Goal: Task Accomplishment & Management: Use online tool/utility

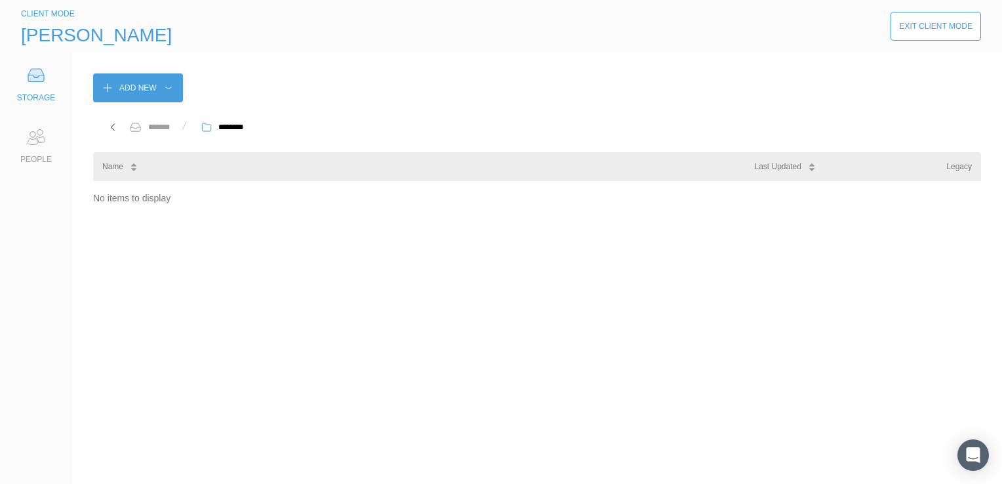
click at [477, 262] on div "No items to display" at bounding box center [537, 322] width 888 height 282
click at [878, 467] on div "DOC141025-14102025133803.pdf" at bounding box center [802, 467] width 195 height 31
click at [760, 300] on div "No items to display" at bounding box center [537, 322] width 888 height 282
click at [910, 26] on div "Exit Client Mode" at bounding box center [935, 26] width 73 height 13
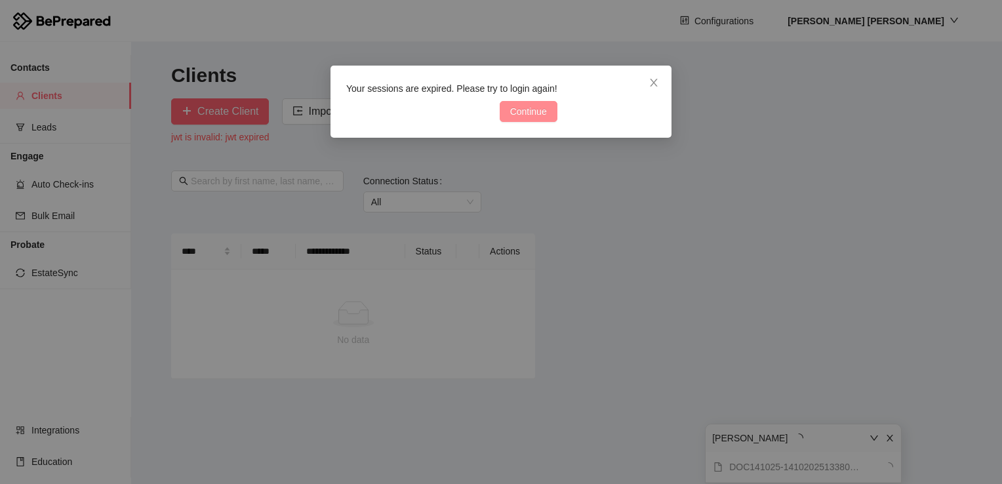
click at [530, 111] on span "Continue" at bounding box center [528, 111] width 37 height 14
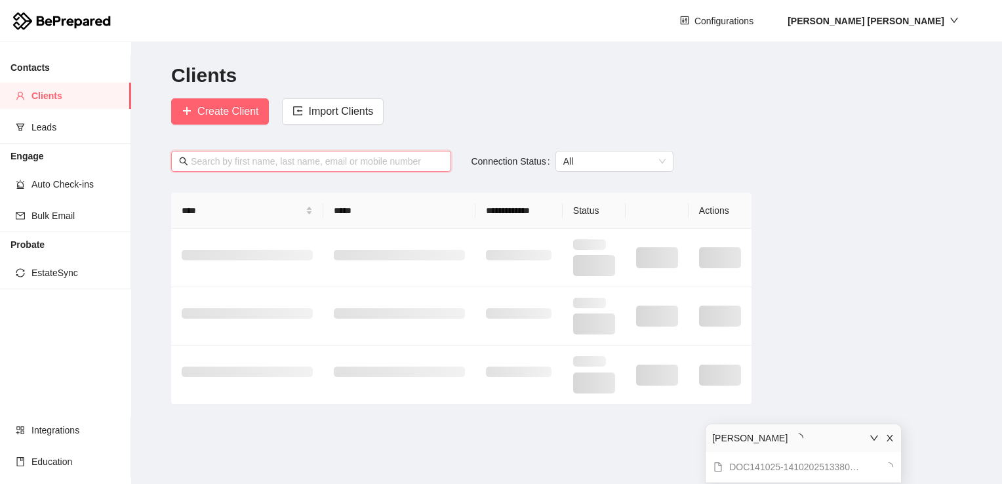
click at [301, 163] on input "text" at bounding box center [317, 161] width 252 height 14
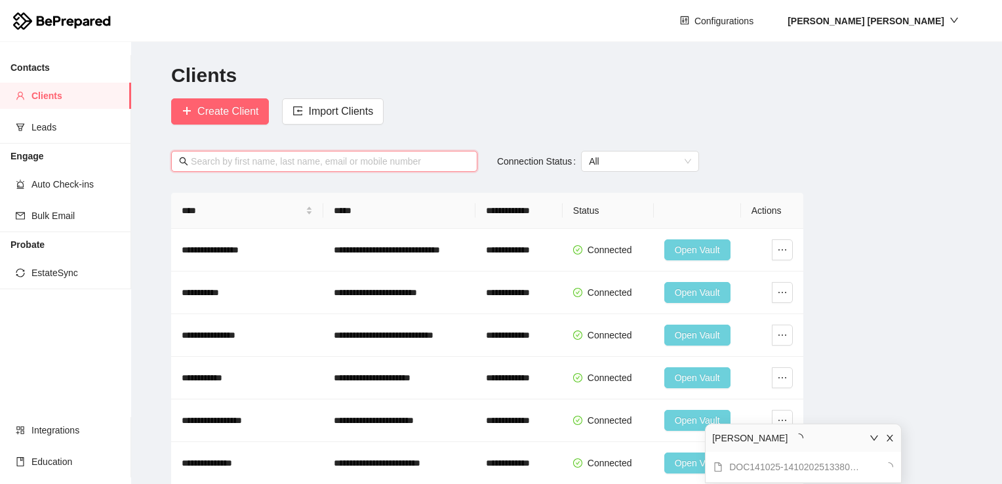
click at [890, 441] on icon "close" at bounding box center [889, 437] width 9 height 9
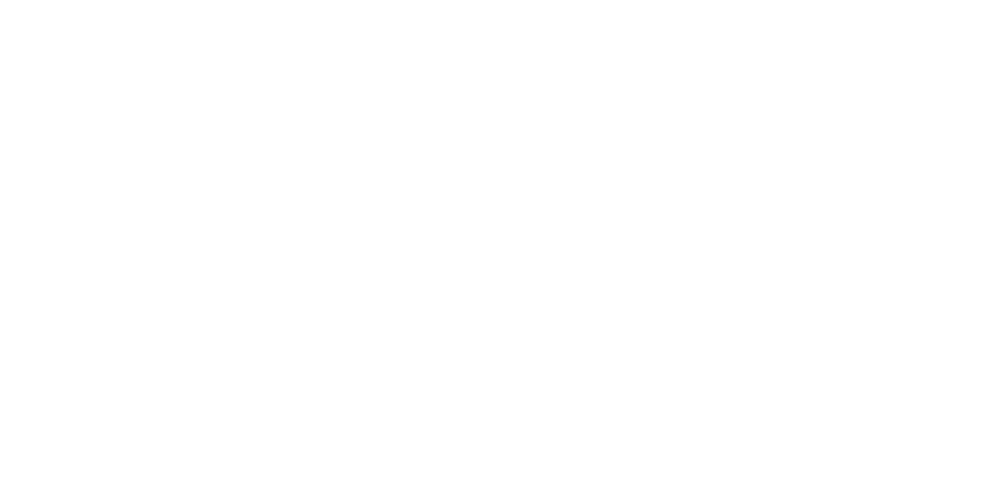
click at [420, 160] on div at bounding box center [501, 242] width 1002 height 484
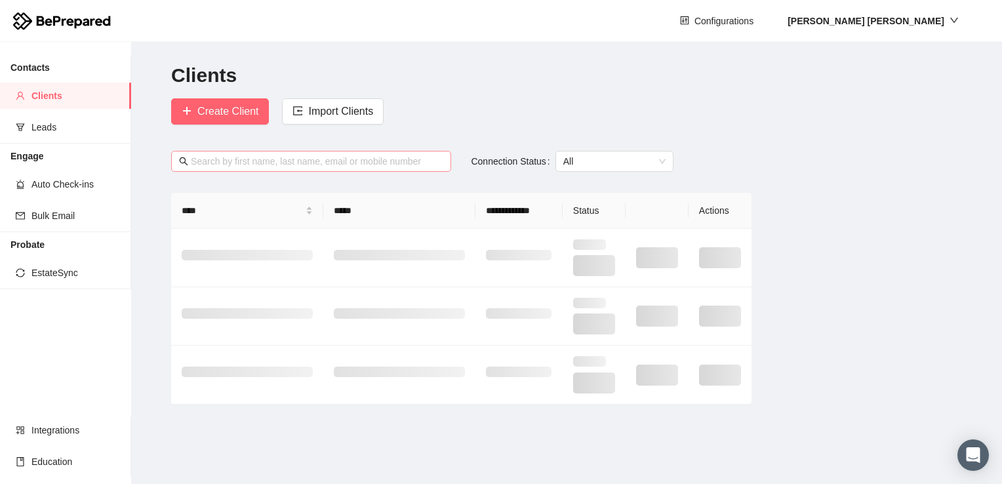
click at [247, 158] on input "text" at bounding box center [317, 161] width 252 height 14
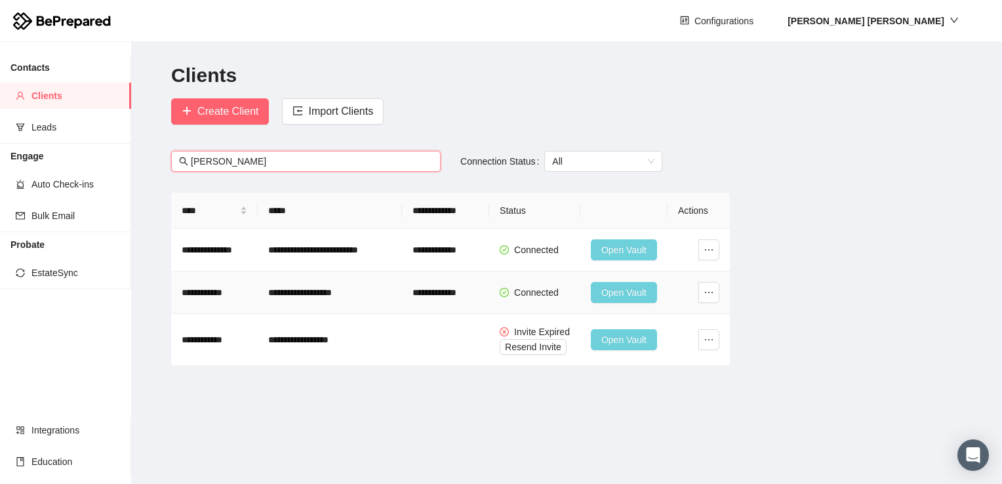
type input "[PERSON_NAME]"
click at [620, 292] on span "Open Vault" at bounding box center [623, 292] width 45 height 14
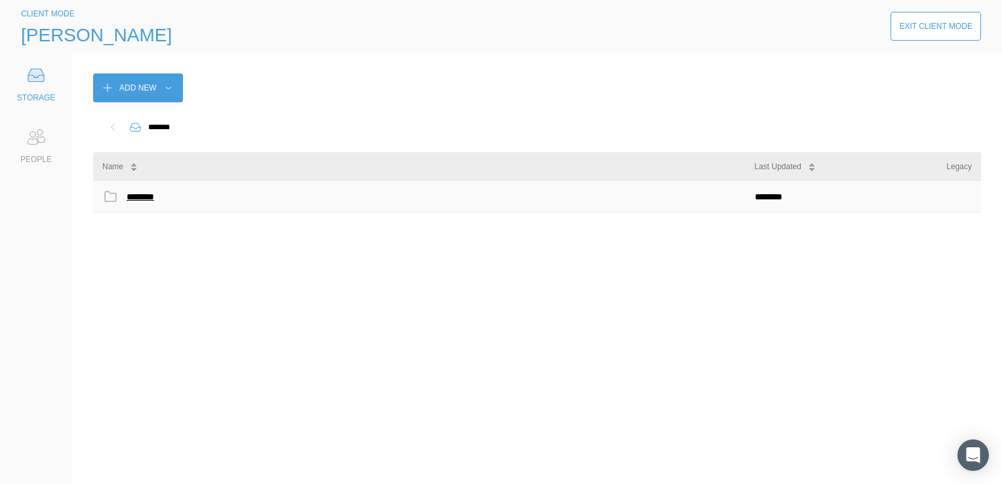
click at [144, 201] on div "********" at bounding box center [143, 196] width 33 height 17
click at [165, 195] on div "**********" at bounding box center [195, 196] width 137 height 17
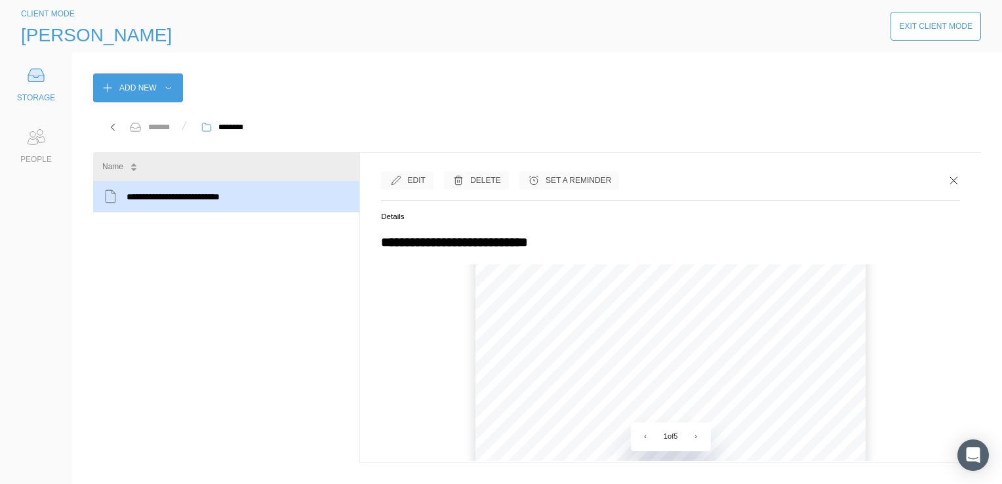
scroll to position [131, 0]
click at [687, 446] on button "›" at bounding box center [695, 436] width 29 height 29
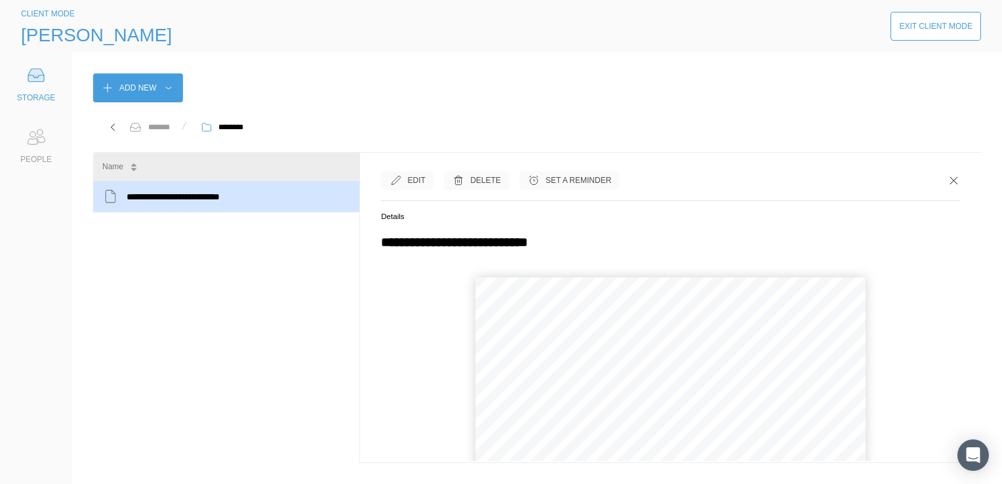
click at [687, 446] on button "›" at bounding box center [695, 436] width 29 height 29
click at [947, 184] on icon at bounding box center [953, 180] width 13 height 13
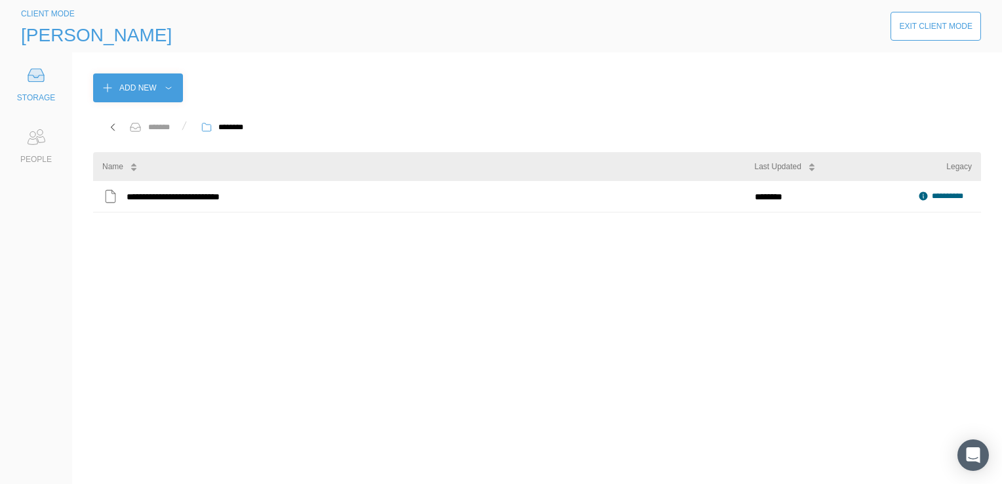
click at [922, 28] on div "Exit Client Mode" at bounding box center [935, 26] width 73 height 13
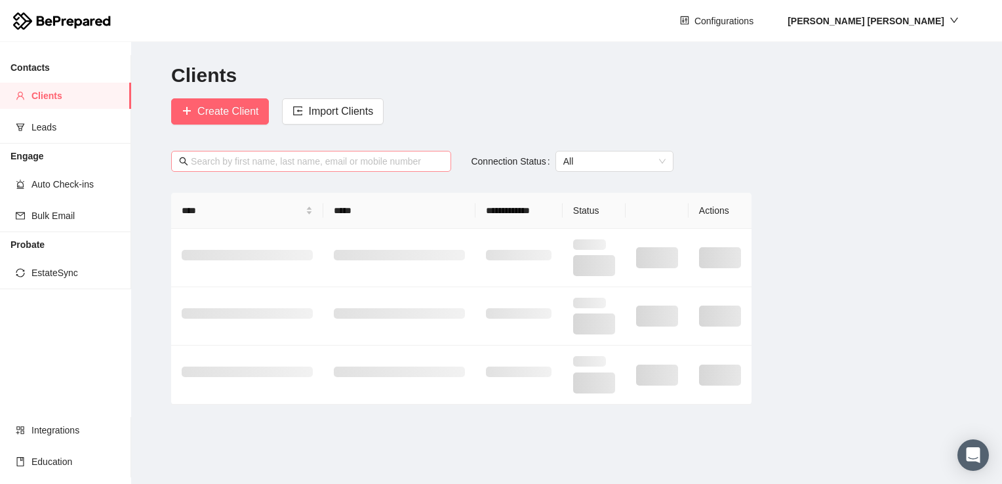
click at [287, 159] on input "text" at bounding box center [317, 161] width 252 height 14
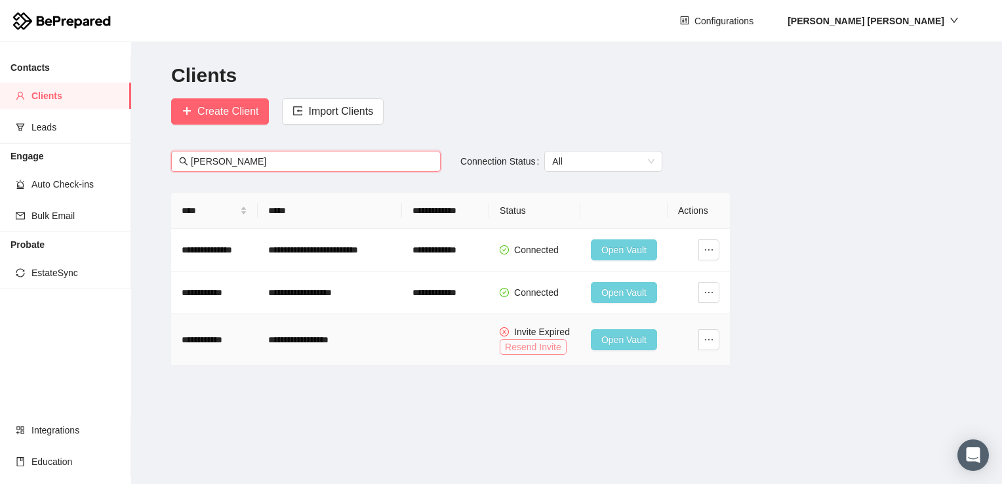
type input "[PERSON_NAME]"
click at [525, 345] on span "Resend Invite" at bounding box center [533, 347] width 56 height 14
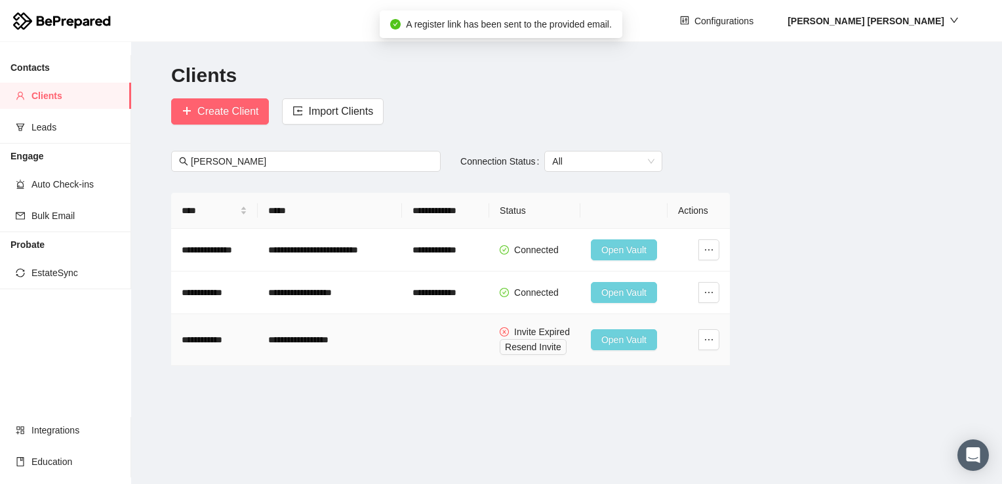
click at [624, 337] on span "Open Vault" at bounding box center [623, 339] width 45 height 14
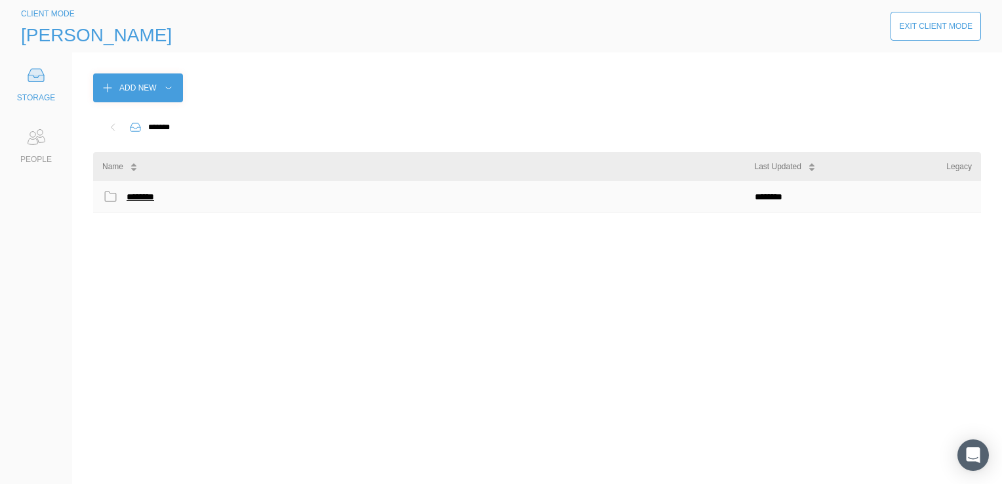
click at [146, 195] on div "********" at bounding box center [143, 196] width 33 height 17
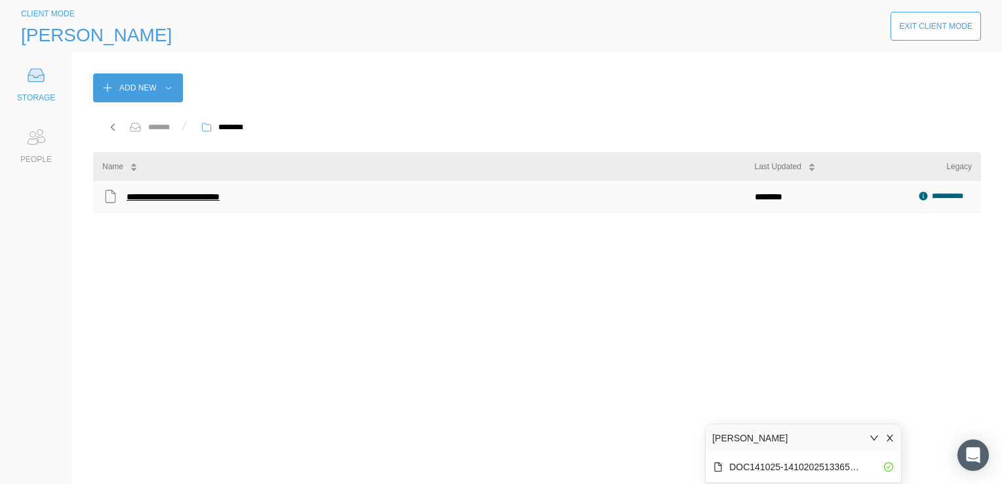
click at [176, 189] on div "**********" at bounding box center [195, 196] width 137 height 17
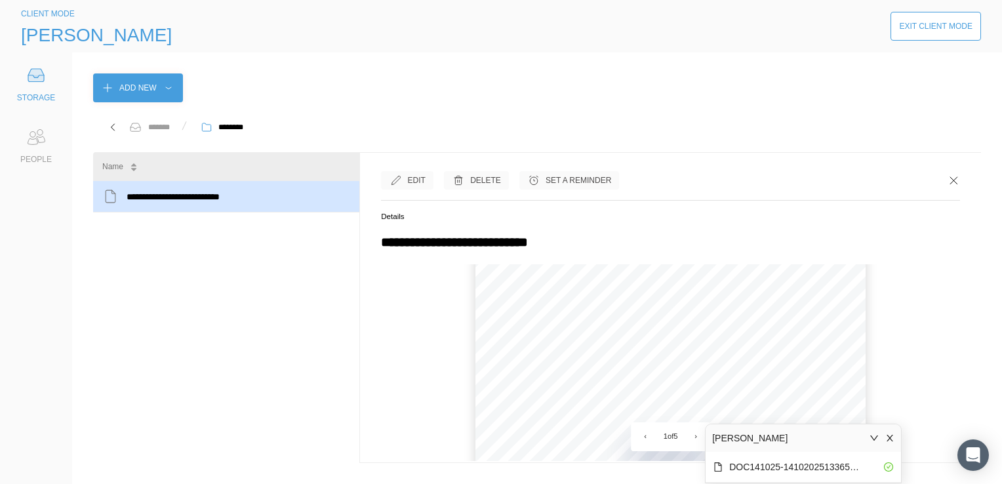
scroll to position [131, 0]
click at [694, 429] on button "›" at bounding box center [695, 436] width 29 height 29
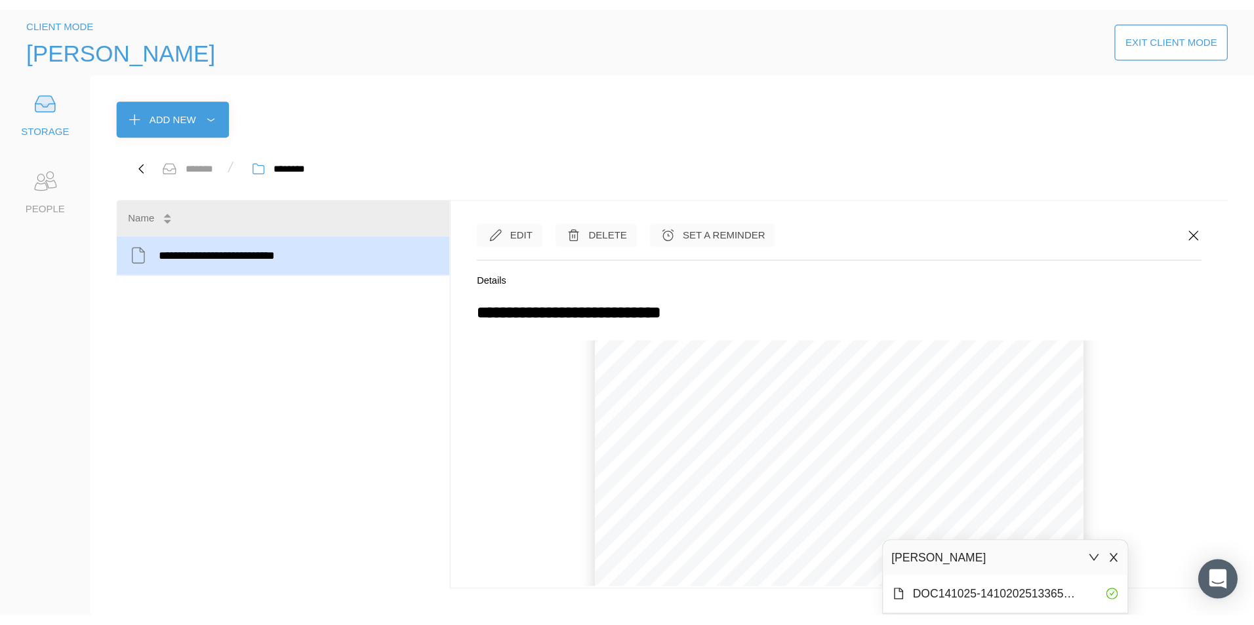
scroll to position [0, 0]
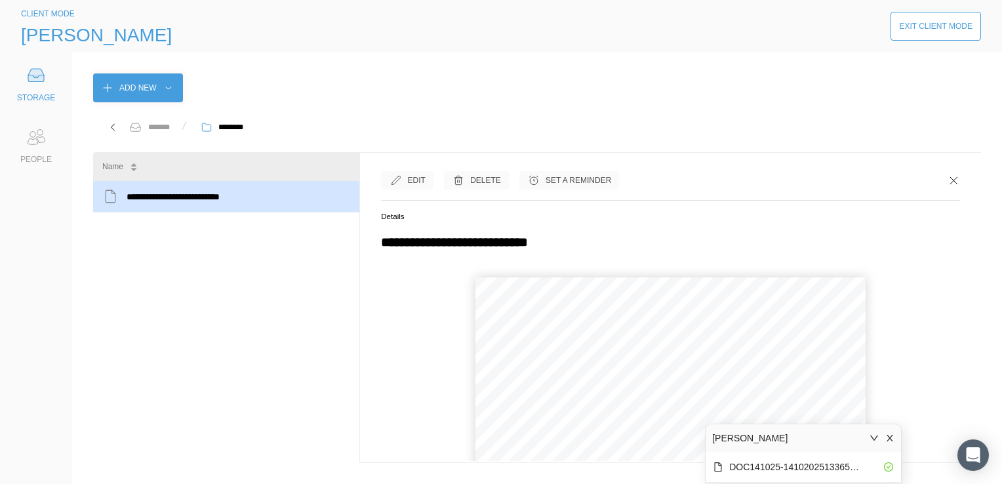
click at [694, 429] on button "›" at bounding box center [695, 436] width 29 height 29
click at [935, 180] on div "Edit Delete Set a Reminder" at bounding box center [670, 180] width 579 height 13
click at [934, 23] on div "Exit Client Mode" at bounding box center [935, 26] width 73 height 13
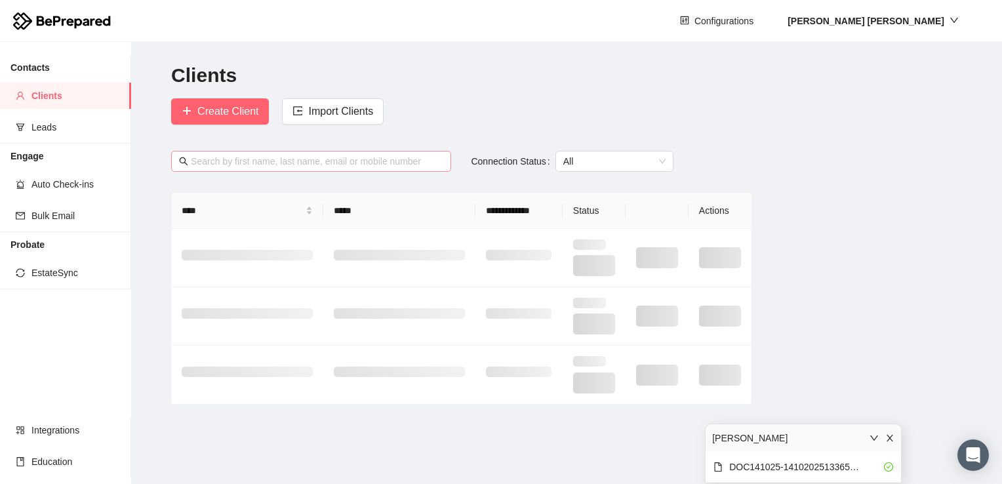
click at [296, 163] on input "text" at bounding box center [317, 161] width 252 height 14
type input "[PERSON_NAME]"
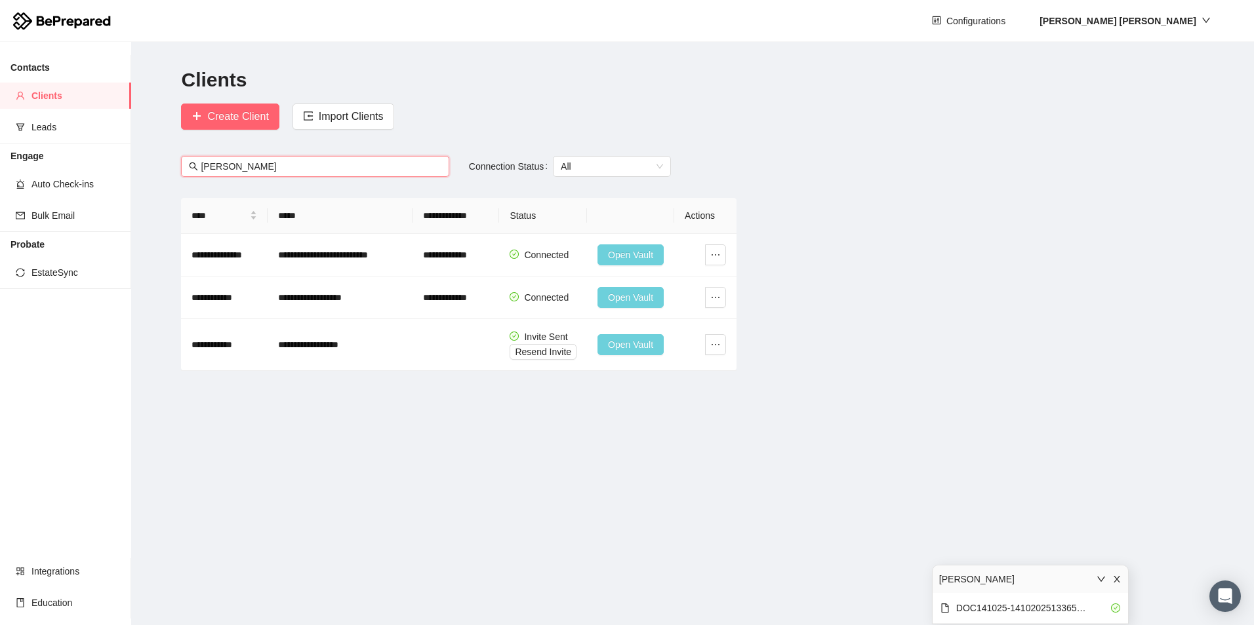
click at [257, 159] on input "[PERSON_NAME]" at bounding box center [321, 166] width 240 height 14
